Goal: Information Seeking & Learning: Learn about a topic

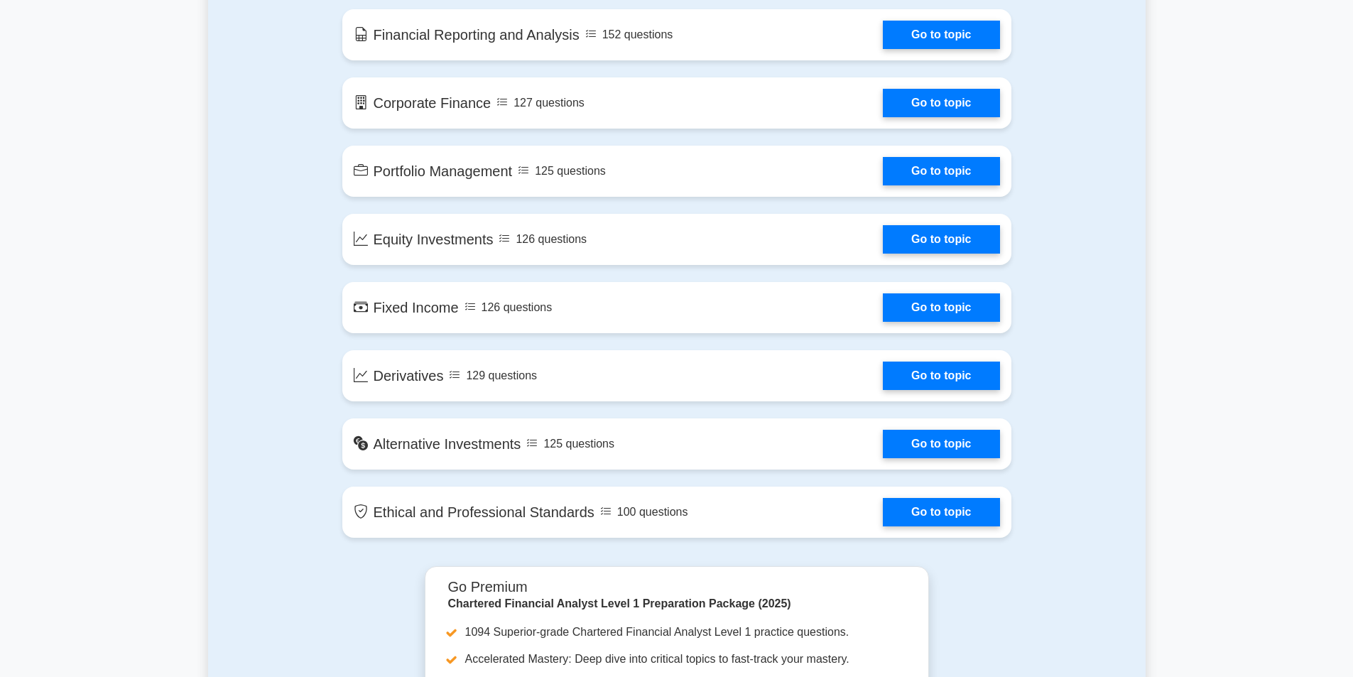
scroll to position [994, 0]
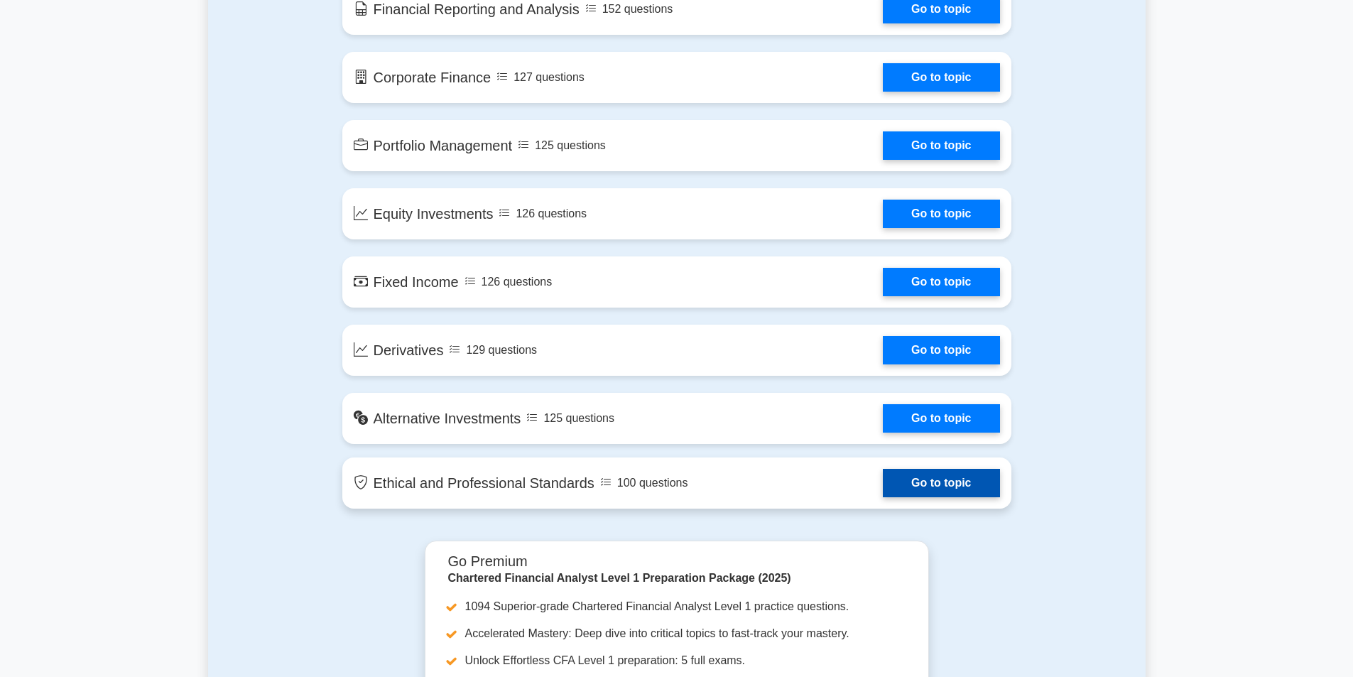
click at [918, 483] on link "Go to topic" at bounding box center [941, 483] width 116 height 28
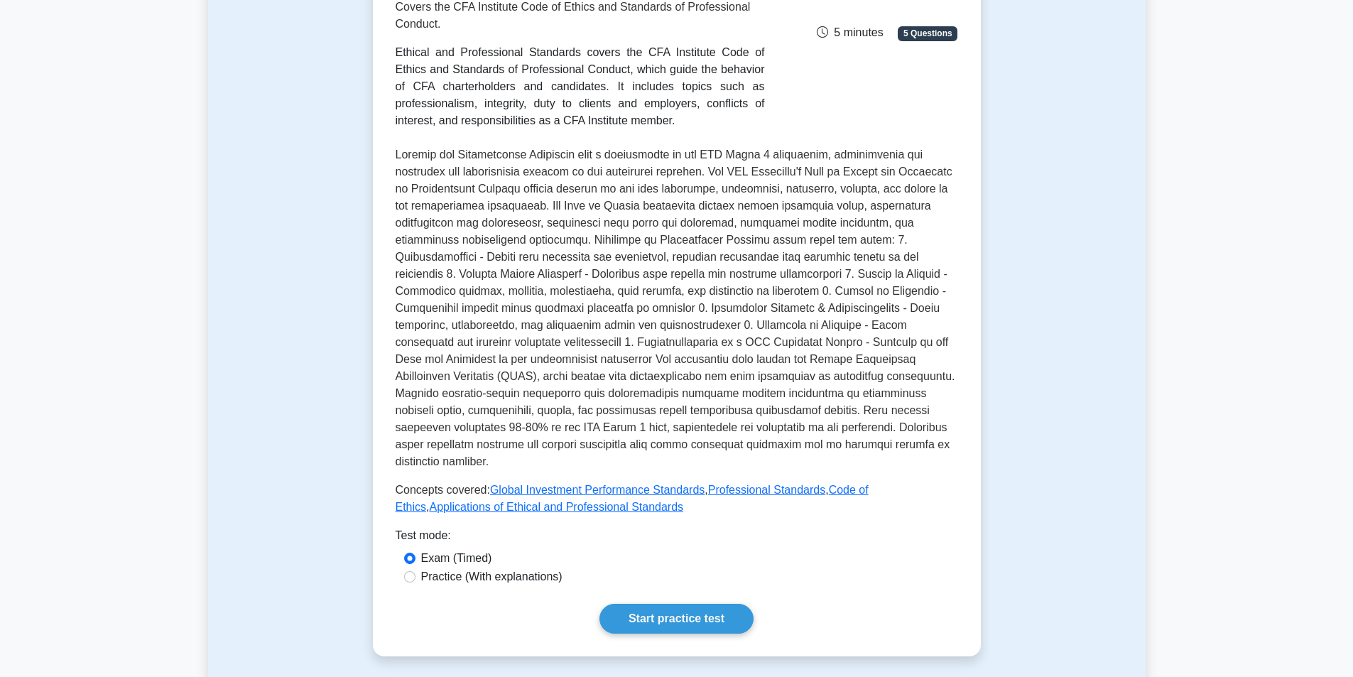
scroll to position [355, 0]
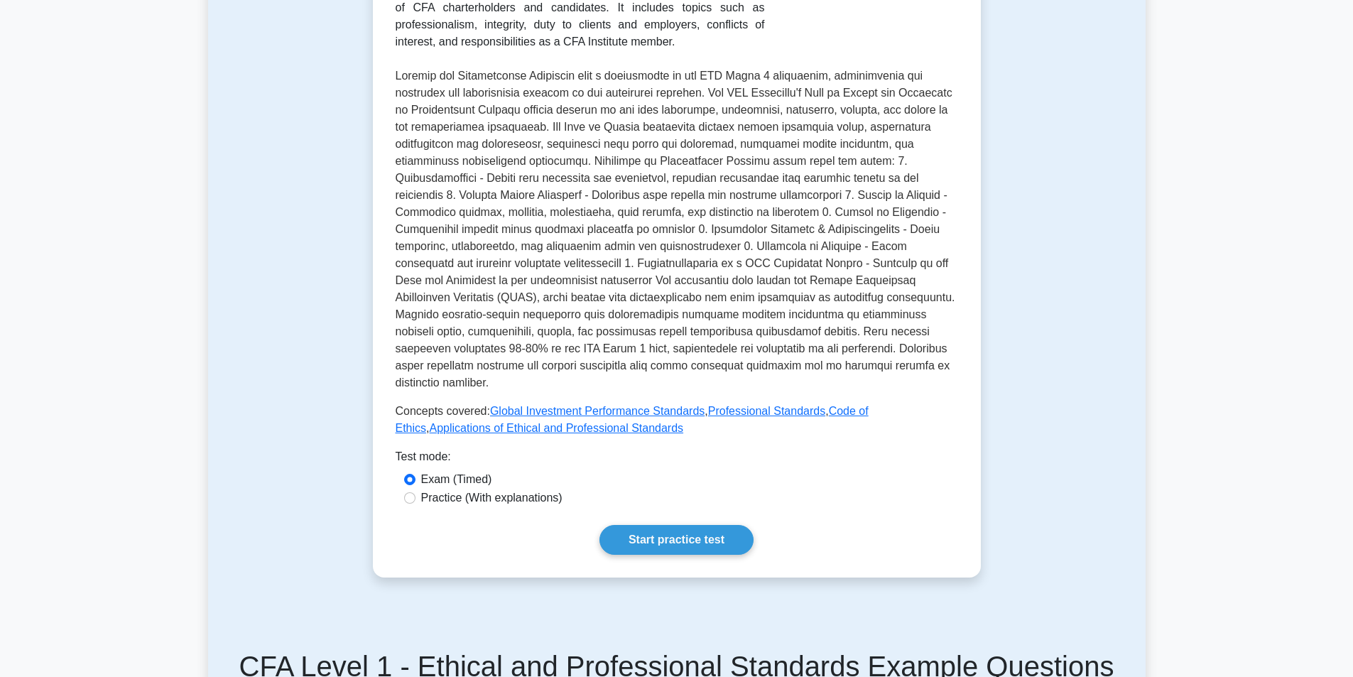
click at [418, 489] on div "Practice (With explanations)" at bounding box center [676, 497] width 545 height 17
click at [411, 492] on input "Practice (With explanations)" at bounding box center [409, 497] width 11 height 11
radio input "true"
click at [661, 527] on link "Start practice test" at bounding box center [676, 540] width 154 height 30
